Goal: Task Accomplishment & Management: Manage account settings

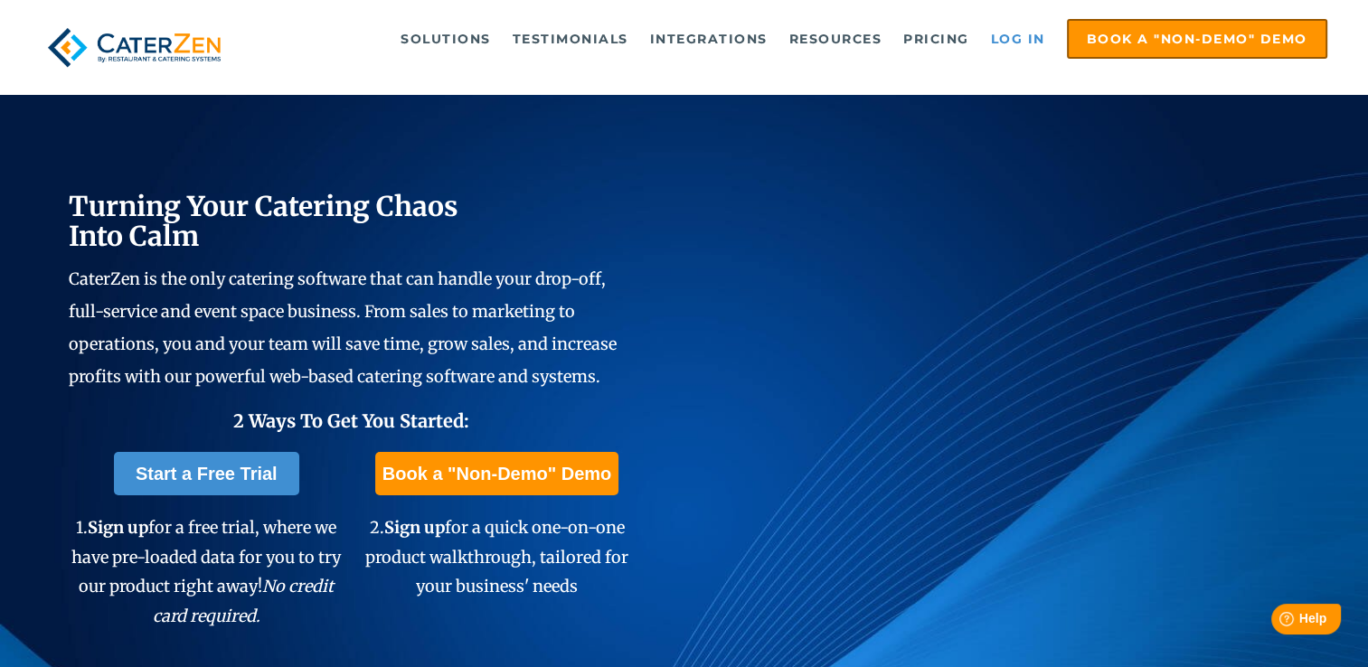
click at [1016, 37] on link "Log in" at bounding box center [1018, 39] width 72 height 36
click at [1008, 30] on link "Log in" at bounding box center [1018, 39] width 72 height 36
click at [1020, 29] on link "Log in" at bounding box center [1018, 39] width 72 height 36
click at [1013, 41] on link "Log in" at bounding box center [1018, 39] width 72 height 36
click at [1012, 38] on link "Log in" at bounding box center [1018, 39] width 72 height 36
